Goal: Transaction & Acquisition: Book appointment/travel/reservation

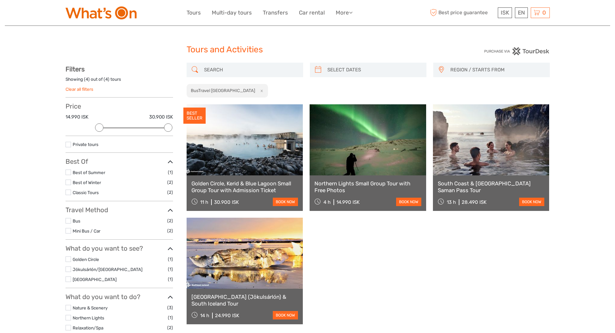
select select
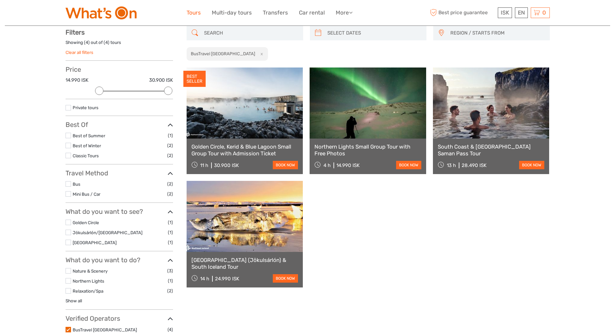
click at [191, 13] on link "Tours" at bounding box center [194, 12] width 14 height 9
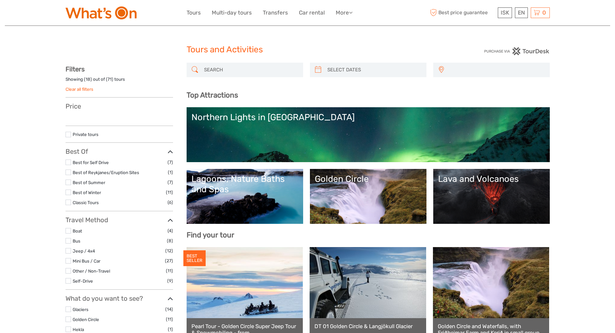
select select
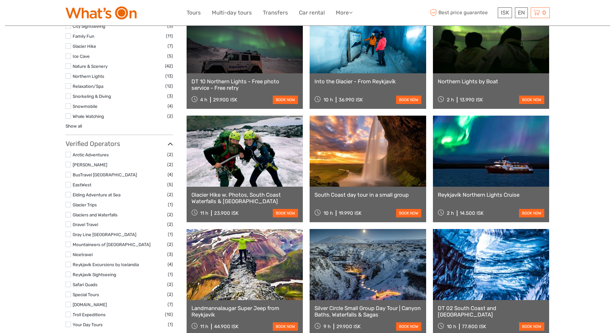
scroll to position [474, 0]
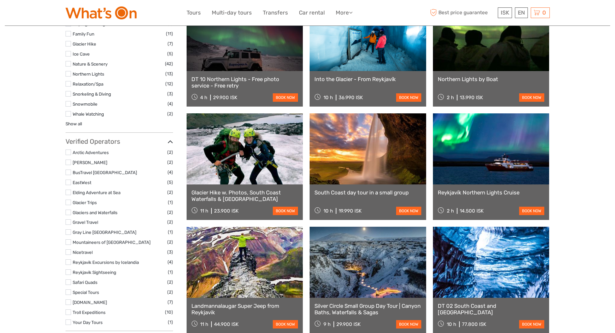
click at [67, 262] on label at bounding box center [68, 261] width 5 height 5
click at [0, 0] on input "checkbox" at bounding box center [0, 0] width 0 height 0
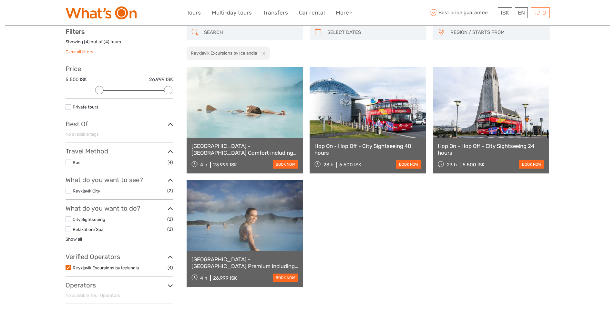
scroll to position [37, 0]
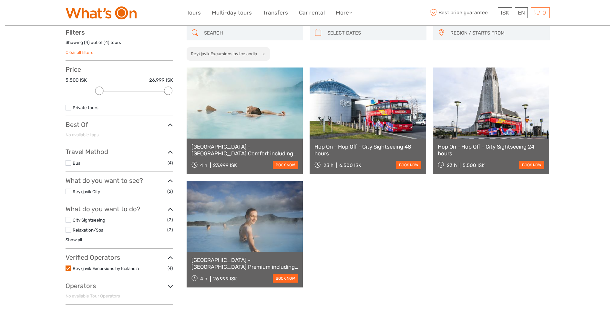
click at [68, 269] on label at bounding box center [68, 267] width 5 height 5
click at [0, 0] on input "checkbox" at bounding box center [0, 0] width 0 height 0
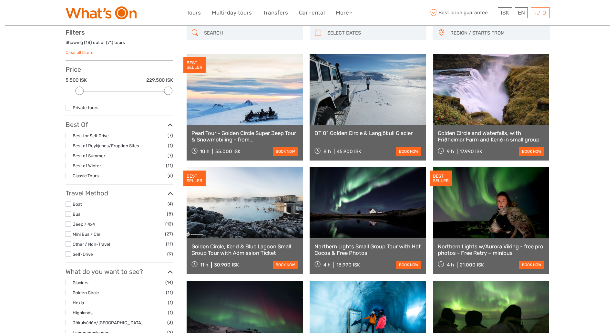
click at [69, 291] on label at bounding box center [68, 292] width 5 height 5
click at [0, 0] on input "checkbox" at bounding box center [0, 0] width 0 height 0
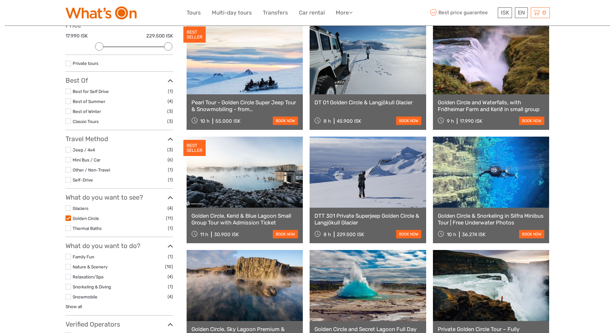
scroll to position [79, 0]
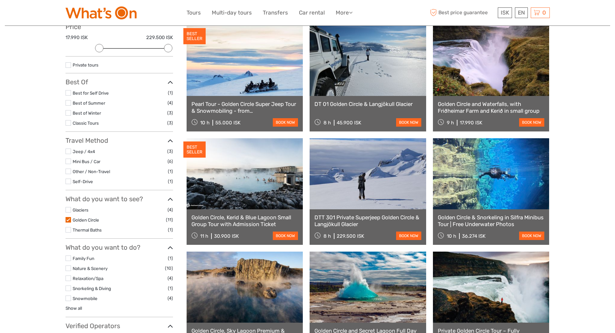
click at [67, 219] on label at bounding box center [68, 219] width 5 height 5
click at [0, 0] on input "checkbox" at bounding box center [0, 0] width 0 height 0
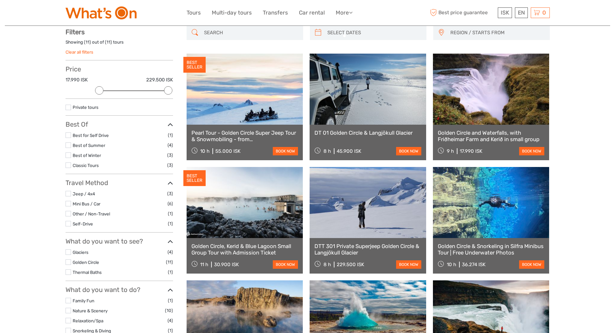
scroll to position [37, 0]
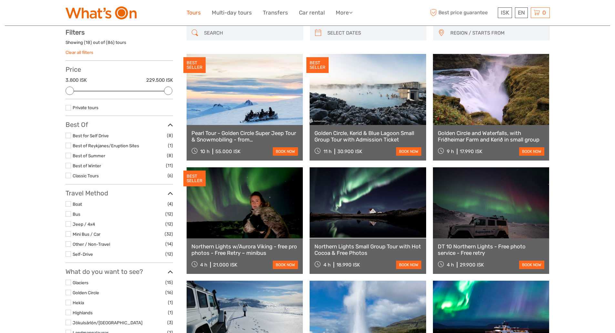
click at [191, 12] on link "Tours" at bounding box center [194, 12] width 14 height 9
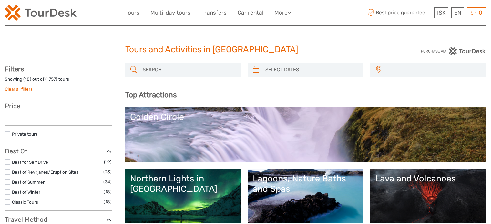
select select
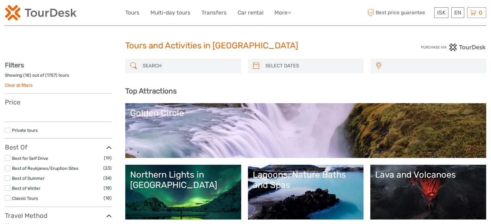
select select
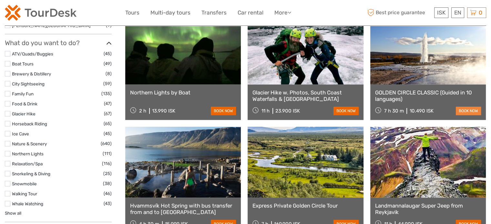
scroll to position [575, 0]
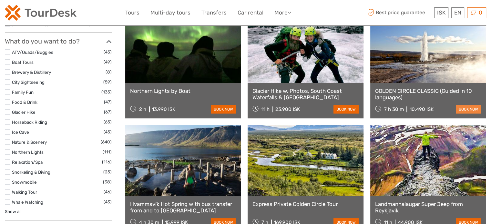
drag, startPoint x: 493, startPoint y: 20, endPoint x: 478, endPoint y: 107, distance: 87.7
click at [478, 107] on html "ISK ISK € $ £ EN English Español Deutsch Tours Multi-day tours Transfers Car re…" at bounding box center [245, 129] width 491 height 1408
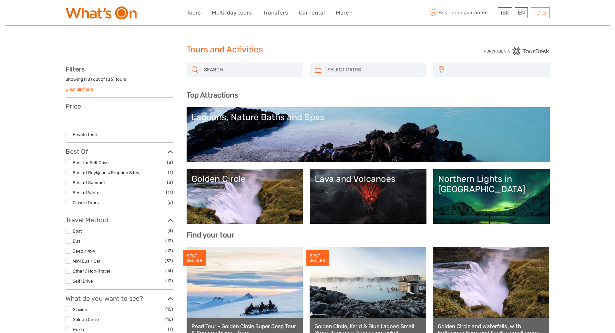
select select
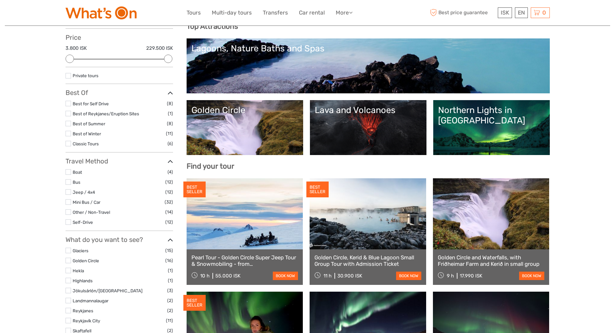
scroll to position [73, 0]
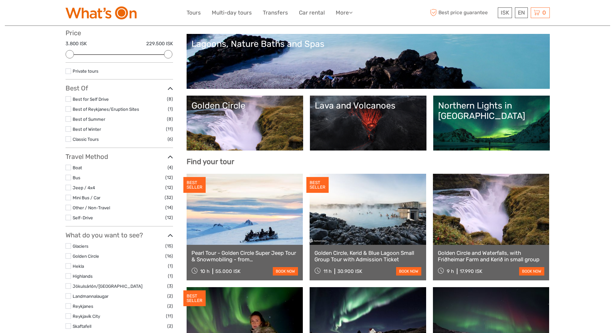
click at [487, 106] on div "Northern Lights in [GEOGRAPHIC_DATA]" at bounding box center [491, 110] width 107 height 21
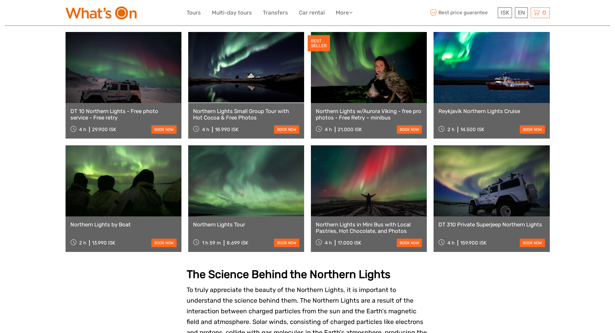
scroll to position [236, 0]
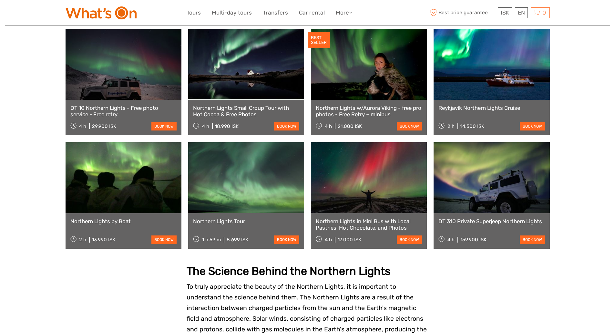
click at [222, 218] on link "Northern Lights Tour" at bounding box center [246, 221] width 106 height 6
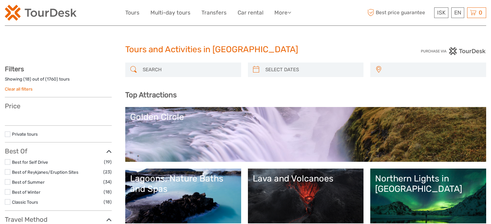
select select
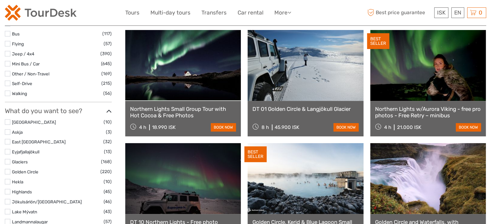
select select
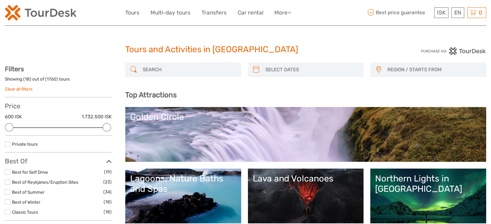
drag, startPoint x: 494, startPoint y: 22, endPoint x: 494, endPoint y: -3, distance: 24.5
click at [433, 51] on link "$" at bounding box center [437, 52] width 22 height 12
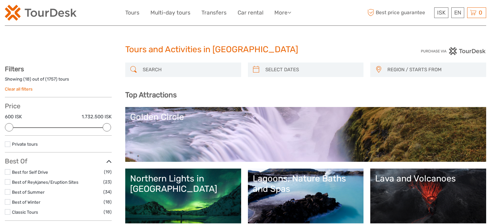
select select
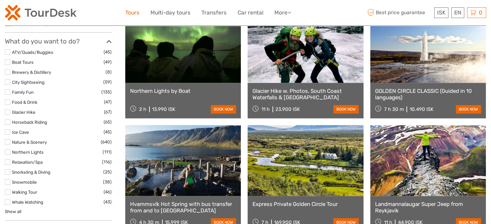
click at [132, 11] on link "Tours" at bounding box center [132, 12] width 14 height 9
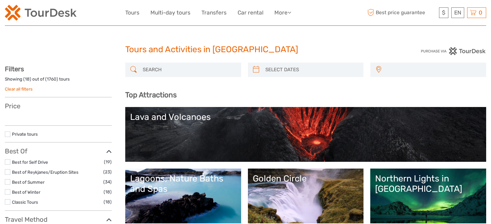
select select
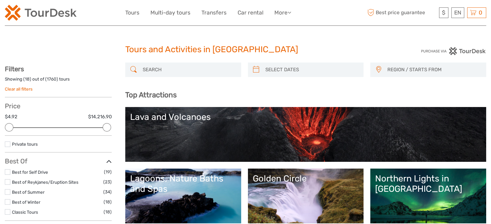
click at [6, 142] on label at bounding box center [7, 144] width 5 height 5
click at [0, 0] on input "checkbox" at bounding box center [0, 0] width 0 height 0
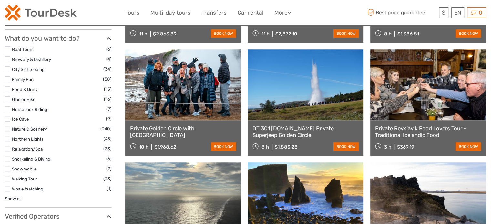
scroll to position [518, 0]
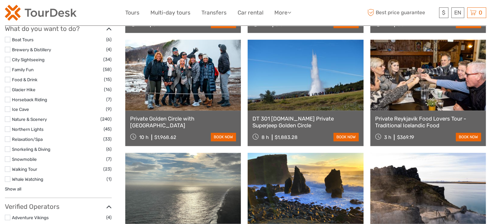
click at [8, 138] on label at bounding box center [7, 139] width 5 height 5
click at [0, 0] on input "checkbox" at bounding box center [0, 0] width 0 height 0
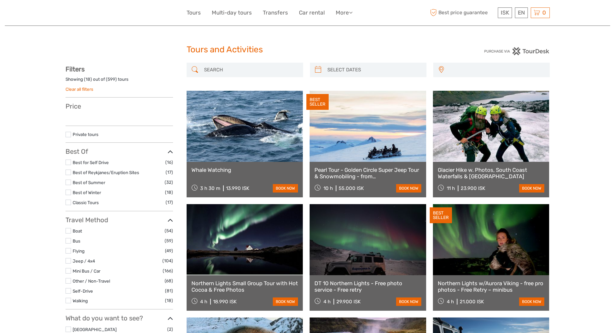
select select
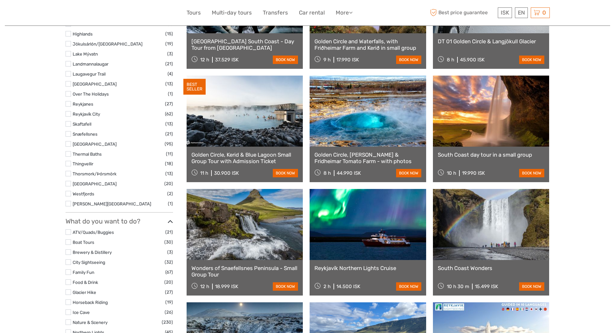
select select
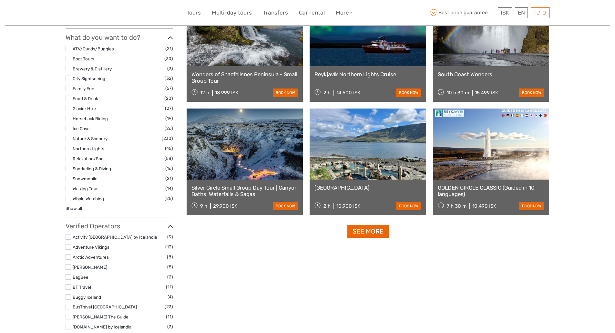
scroll to position [559, 0]
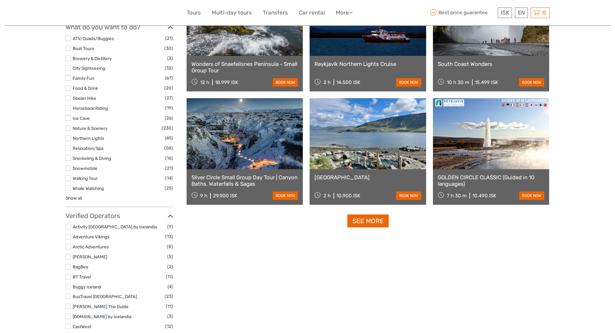
click at [70, 246] on label at bounding box center [68, 246] width 5 height 5
click at [0, 0] on input "checkbox" at bounding box center [0, 0] width 0 height 0
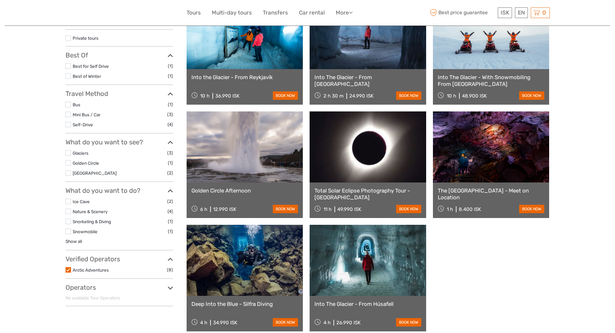
scroll to position [116, 0]
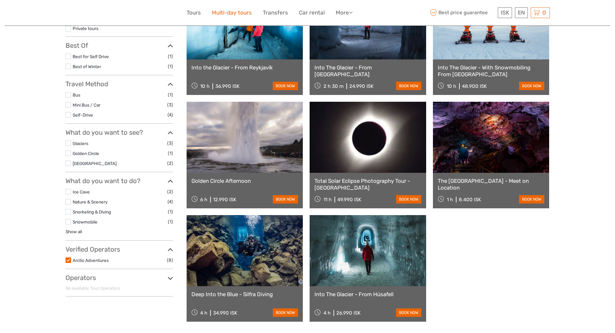
click at [236, 11] on link "Multi-day tours" at bounding box center [232, 12] width 40 height 9
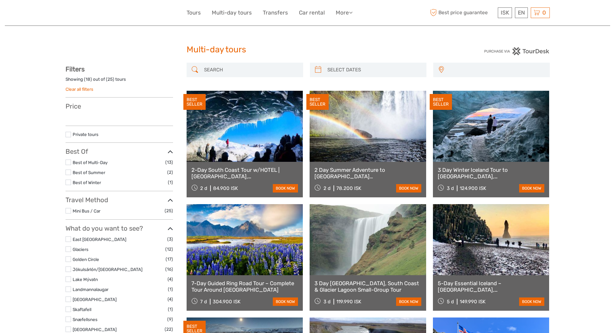
select select
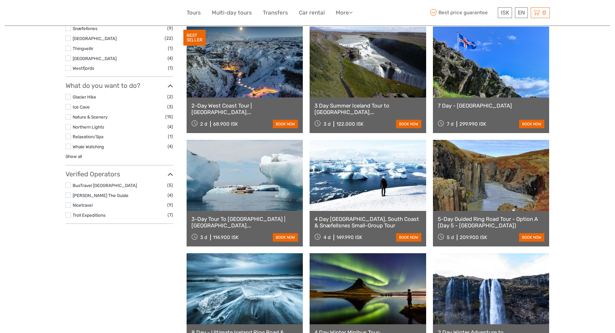
select select
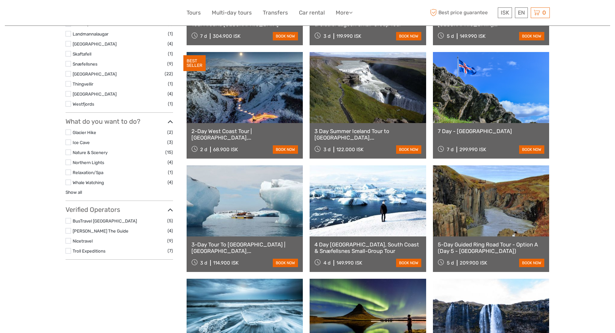
scroll to position [271, 0]
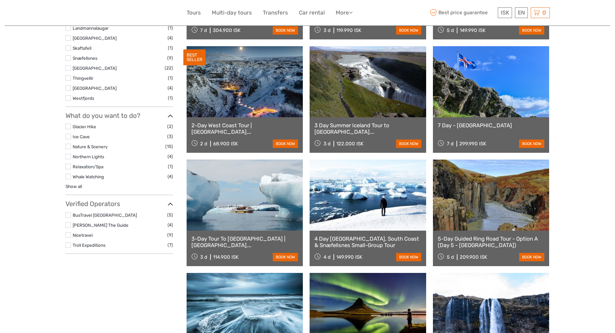
drag, startPoint x: 617, startPoint y: 65, endPoint x: 619, endPoint y: 153, distance: 88.8
click at [615, 153] on html "ISK ISK € $ £ EN English Español Deutsch Tours Multi-day tours Transfers Car re…" at bounding box center [307, 216] width 615 height 974
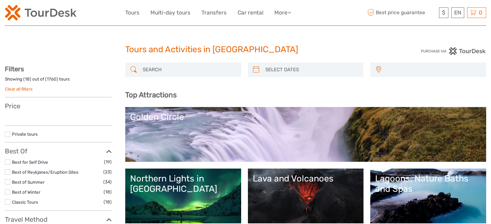
select select
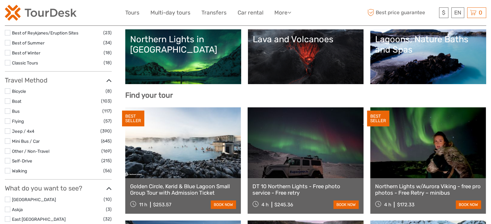
select select
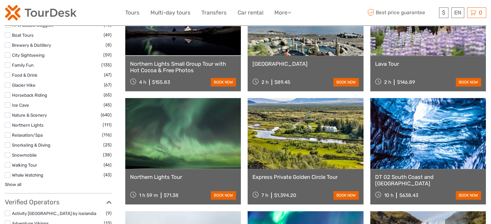
scroll to position [617, 0]
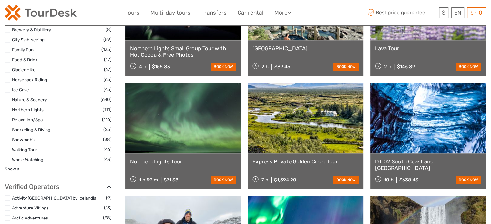
drag, startPoint x: 494, startPoint y: 18, endPoint x: 489, endPoint y: 111, distance: 93.1
click at [489, 111] on html "$ ISK € $ £ EN English Español Deutsch Tours Multi-day tours Transfers Car rent…" at bounding box center [245, 87] width 491 height 1408
